Goal: Task Accomplishment & Management: Complete application form

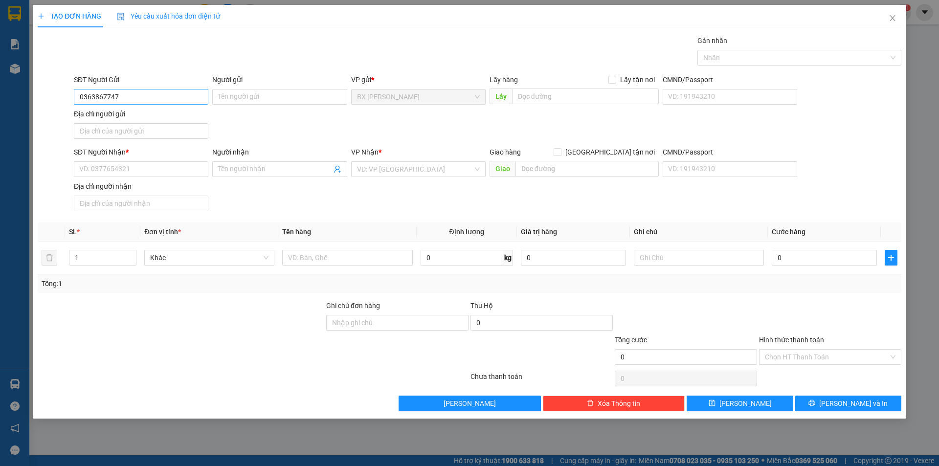
click at [92, 101] on input "0363867747" at bounding box center [141, 97] width 134 height 16
click at [93, 101] on input "0363867747" at bounding box center [141, 97] width 134 height 16
click at [107, 99] on input "0363867747" at bounding box center [141, 97] width 134 height 16
type input "0363867747"
click at [273, 97] on input "Người gửi" at bounding box center [279, 97] width 134 height 16
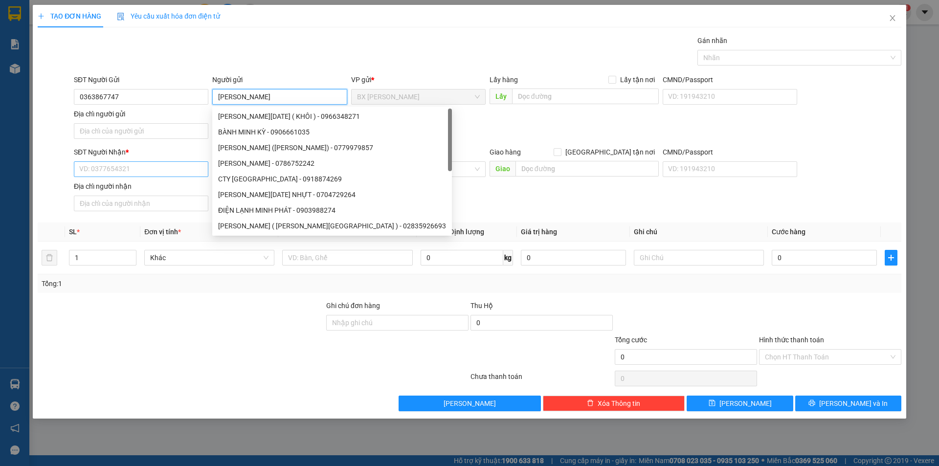
type input "[PERSON_NAME]"
click at [125, 164] on input "SĐT Người Nhận *" at bounding box center [141, 169] width 134 height 16
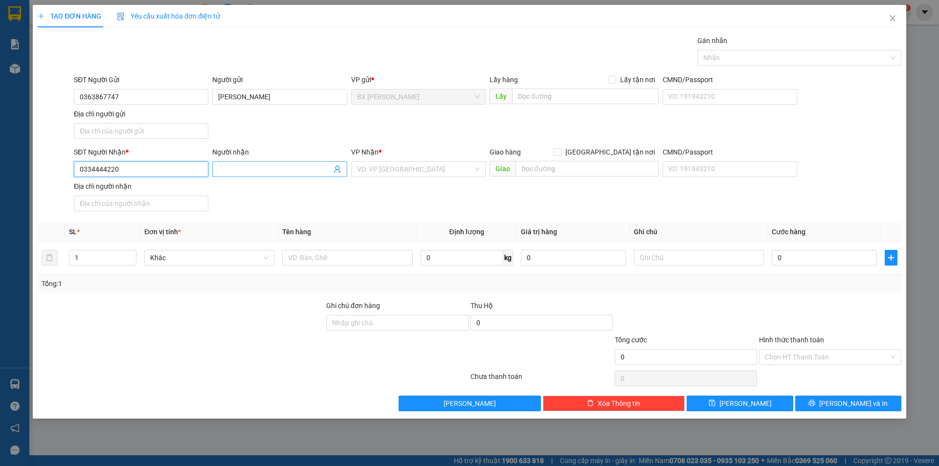
type input "0334444220"
click at [277, 170] on input "Người nhận" at bounding box center [274, 169] width 113 height 11
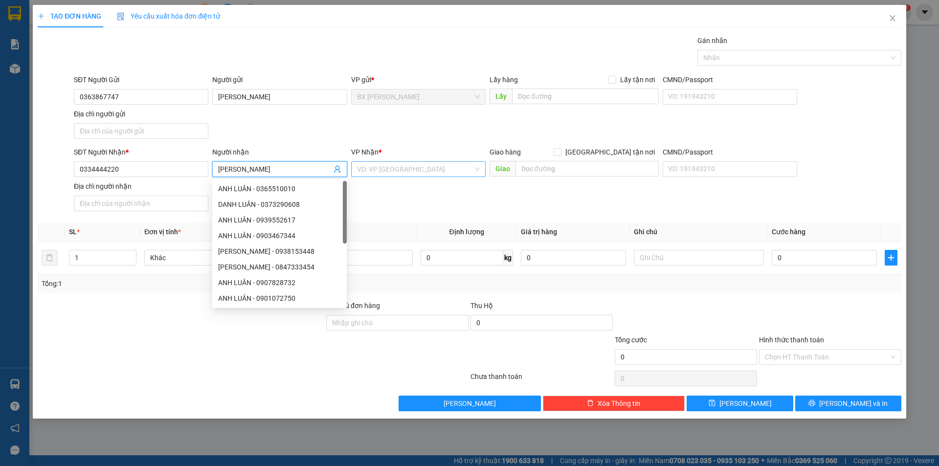
type input "[PERSON_NAME]"
click at [428, 165] on input "search" at bounding box center [415, 169] width 116 height 15
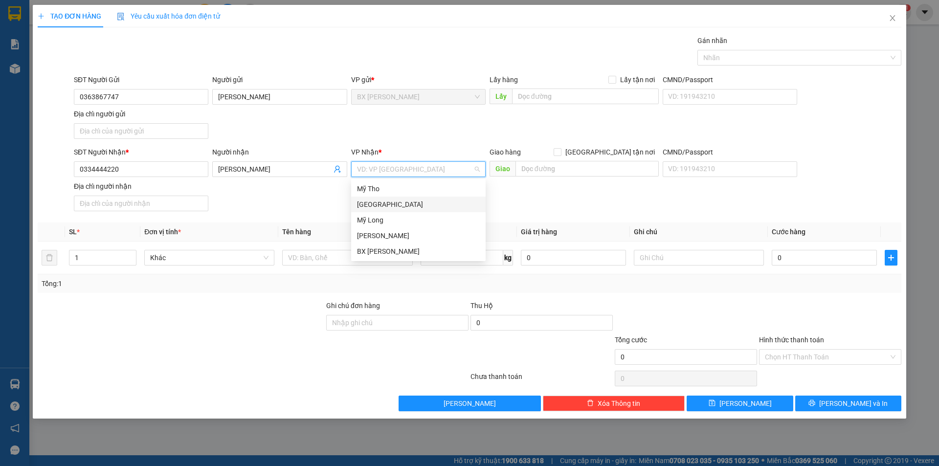
drag, startPoint x: 416, startPoint y: 189, endPoint x: 416, endPoint y: 201, distance: 11.7
click at [416, 201] on div "Mỹ Tho Sài Gòn Mỹ Long Cao Lãnh BX [PERSON_NAME]" at bounding box center [418, 220] width 134 height 78
click at [416, 201] on div "[GEOGRAPHIC_DATA]" at bounding box center [418, 204] width 123 height 11
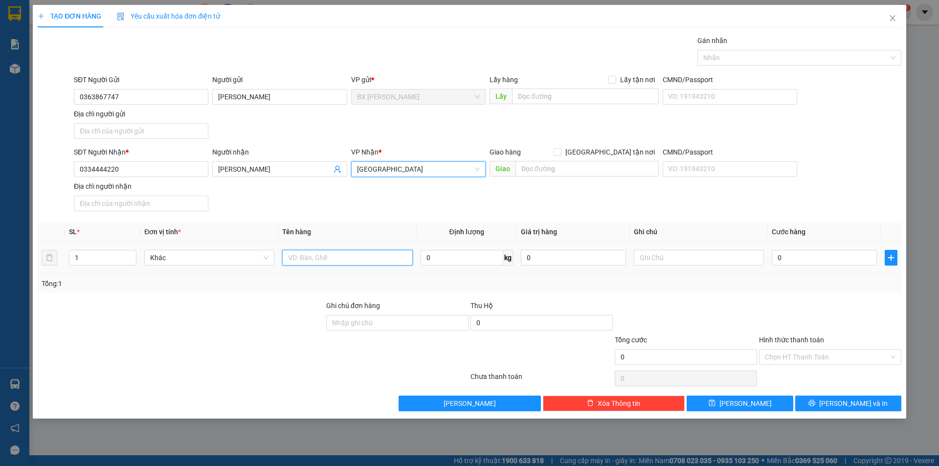
drag, startPoint x: 318, startPoint y: 252, endPoint x: 315, endPoint y: 244, distance: 9.3
click at [319, 252] on input "text" at bounding box center [347, 258] width 130 height 16
type input "HỒ SƠ"
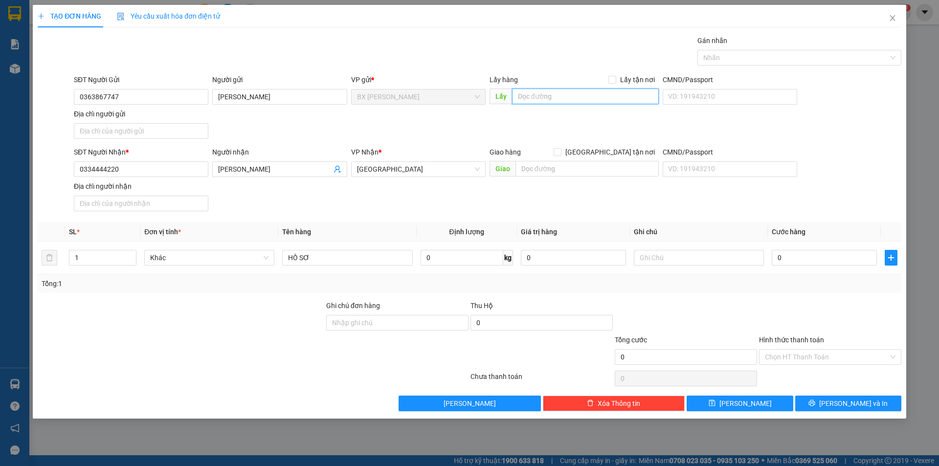
click at [552, 103] on input "text" at bounding box center [585, 97] width 147 height 16
type input "[GEOGRAPHIC_DATA]"
click at [841, 396] on button "[PERSON_NAME] và In" at bounding box center [848, 404] width 106 height 16
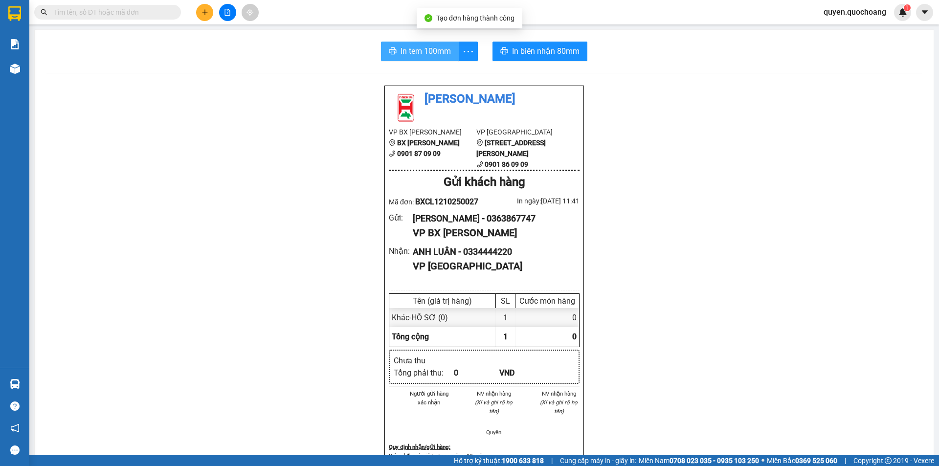
click at [423, 49] on span "In tem 100mm" at bounding box center [425, 51] width 50 height 12
